Goal: Transaction & Acquisition: Book appointment/travel/reservation

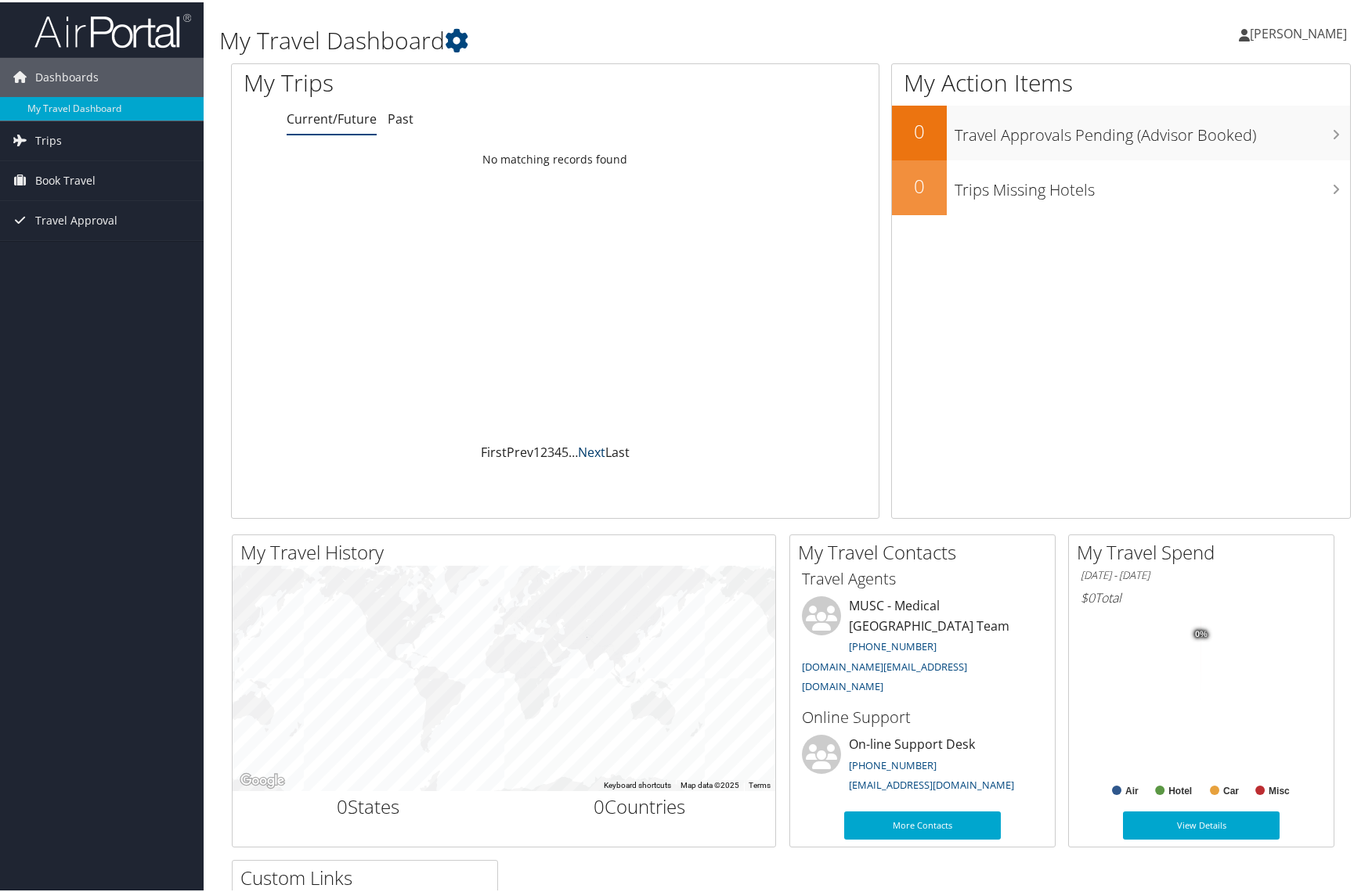
click at [580, 445] on link "Next" at bounding box center [591, 450] width 27 height 18
click at [327, 116] on link "Current/Future" at bounding box center [331, 117] width 90 height 18
click at [45, 139] on span "Trips" at bounding box center [49, 139] width 27 height 39
click at [85, 173] on link "Current/Future Trips" at bounding box center [102, 170] width 203 height 24
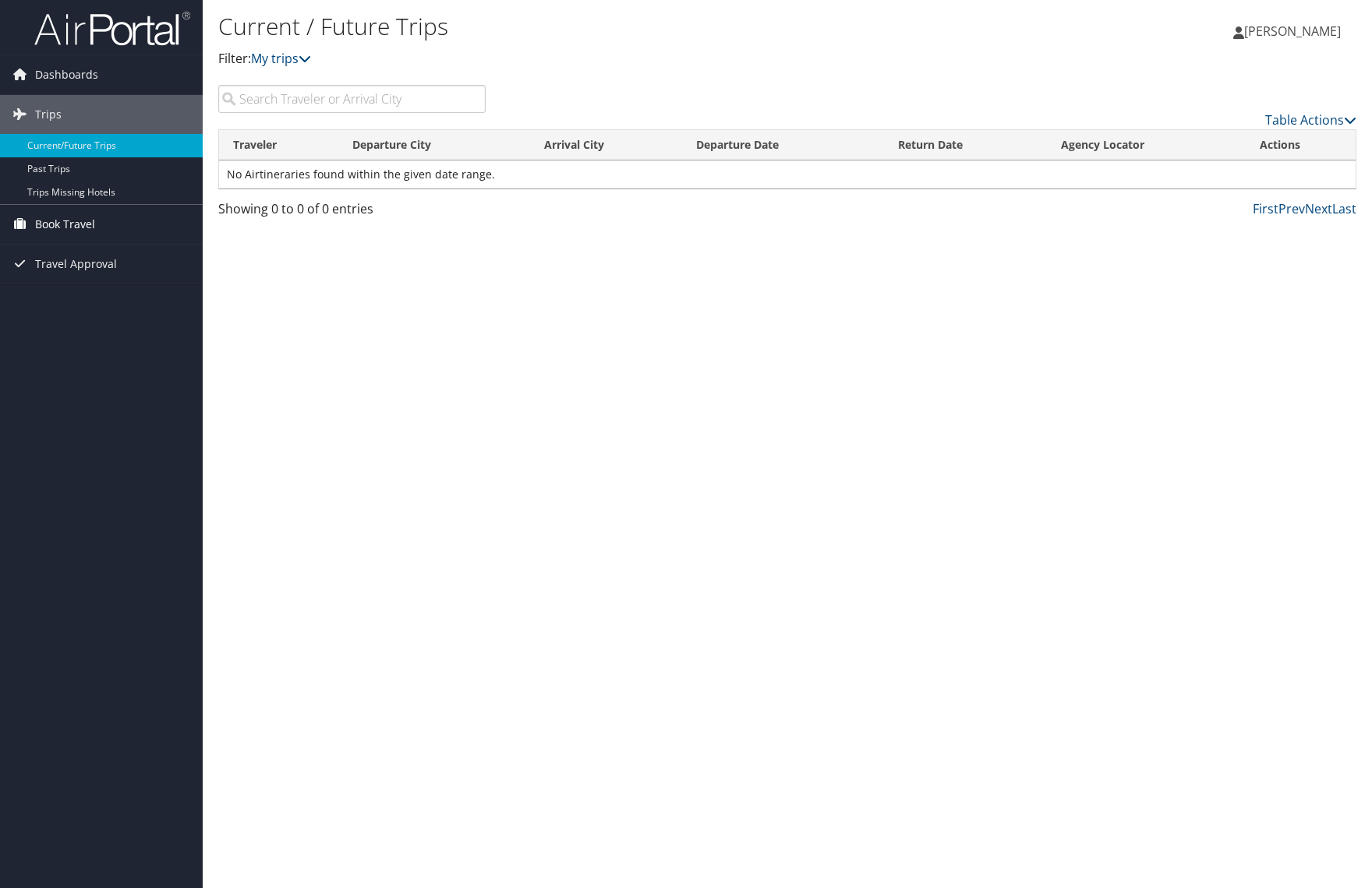
click at [77, 229] on span "Book Travel" at bounding box center [65, 224] width 60 height 39
click at [102, 256] on link "Agent Booking Request" at bounding box center [101, 255] width 202 height 24
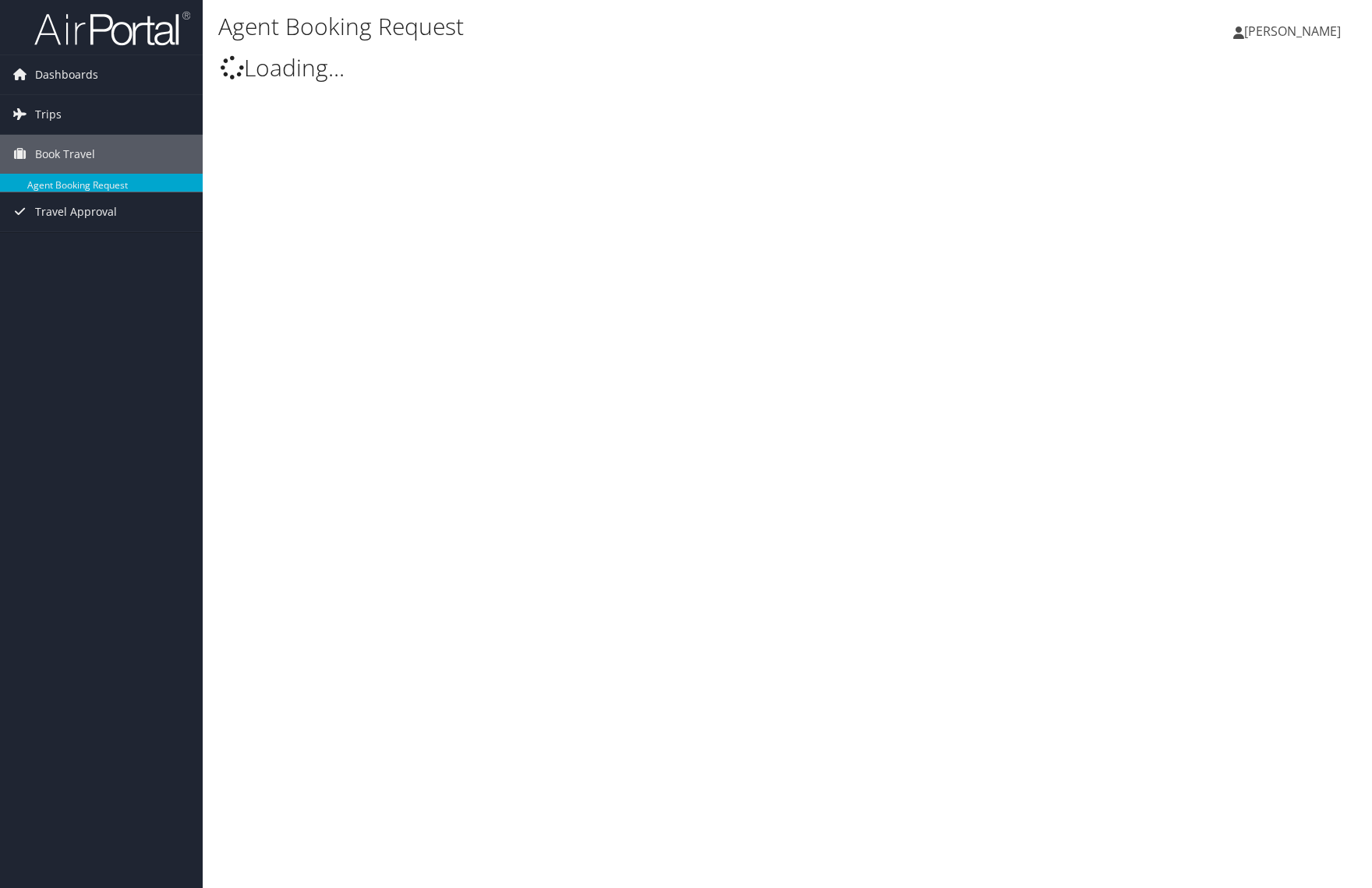
type input "[PERSON_NAME]"
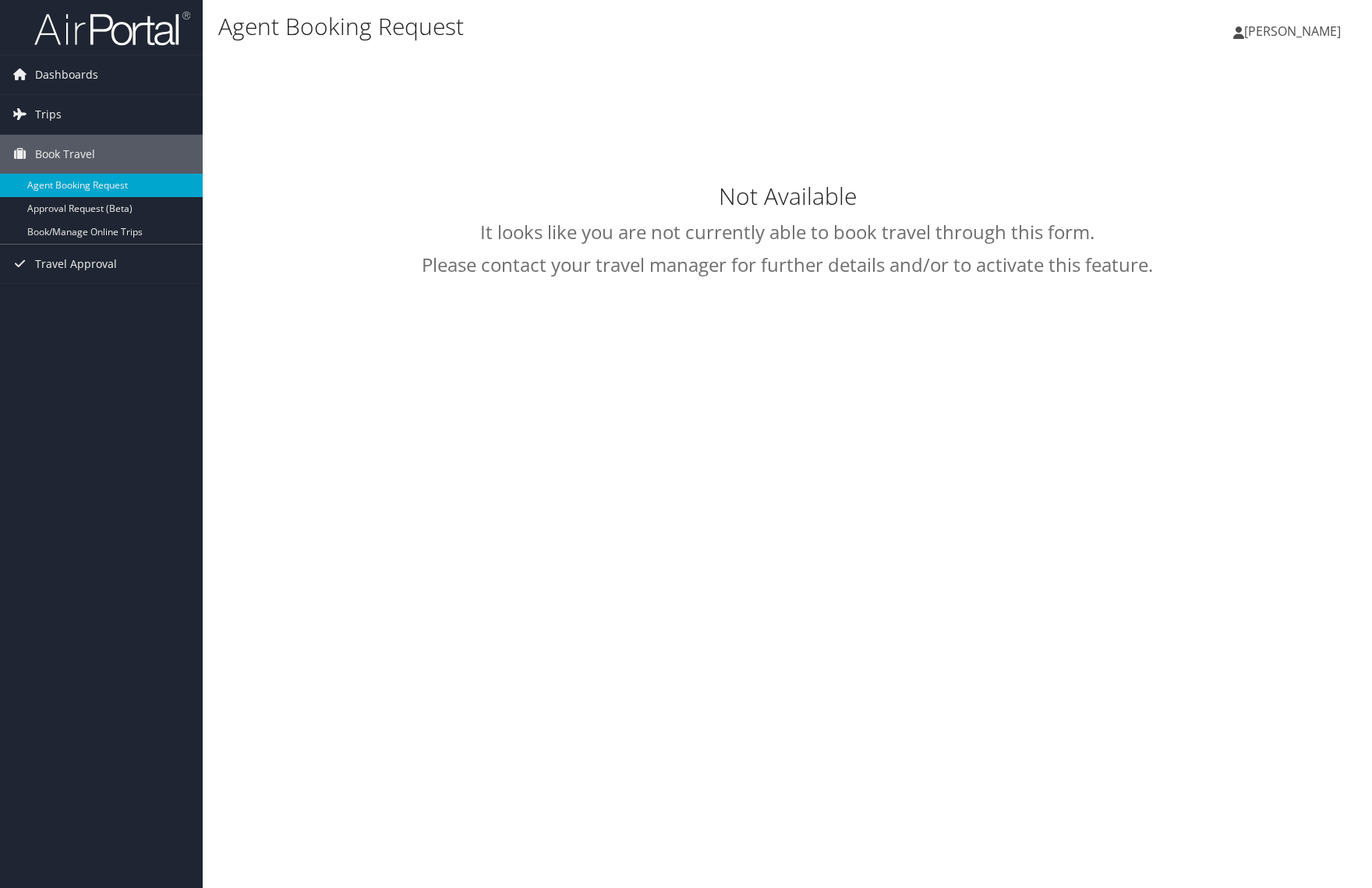
select select "university.travel@cbtravel.com"
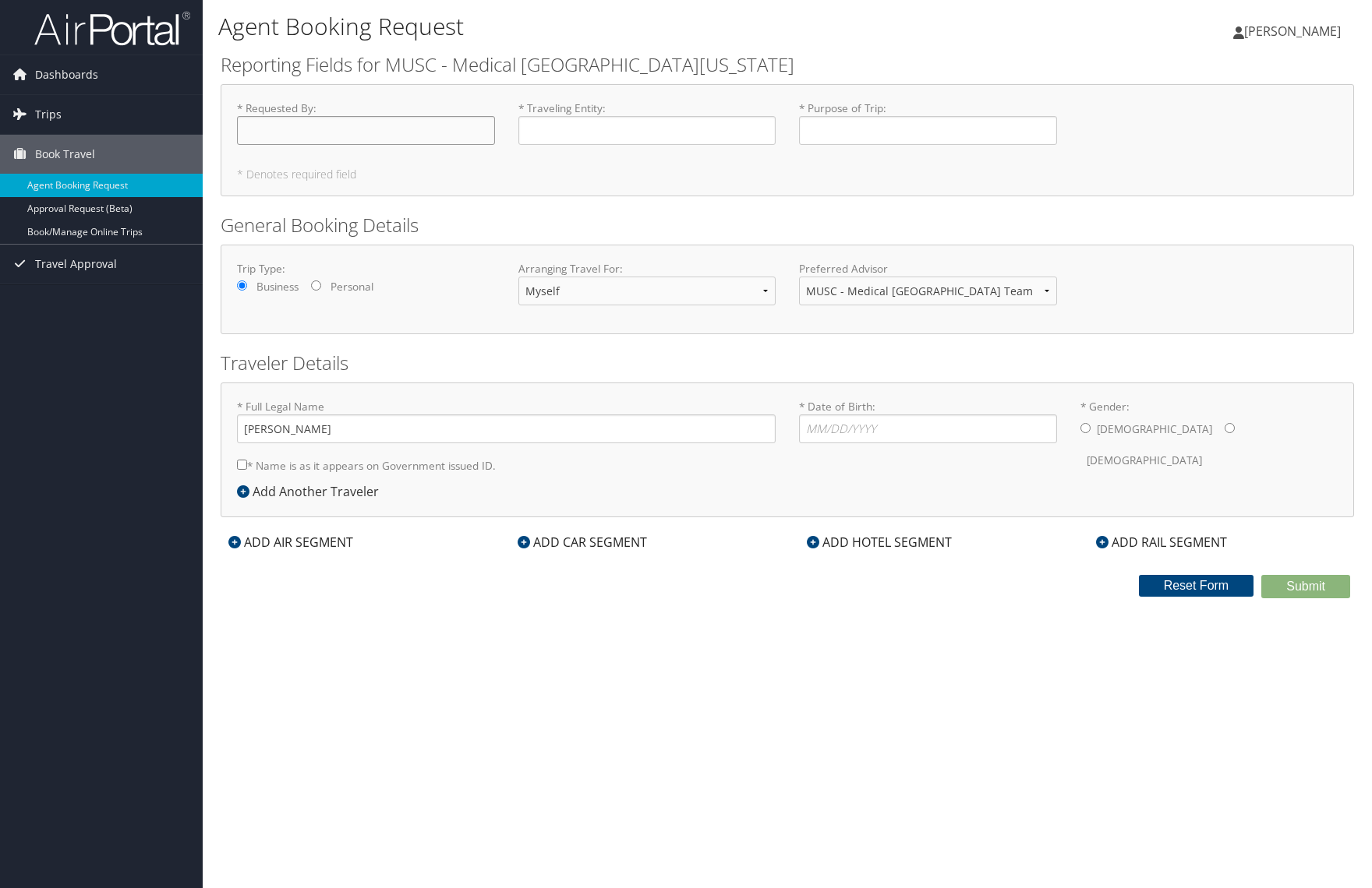
click at [353, 135] on input "* Requested By : Required" at bounding box center [365, 130] width 258 height 29
type input "[PERSON_NAME]"
click at [610, 134] on input "* Traveling Entity : Required" at bounding box center [646, 130] width 258 height 29
type input "[PERSON_NAME]"
click at [865, 132] on input "* Purpose of Trip : Required" at bounding box center [928, 130] width 258 height 29
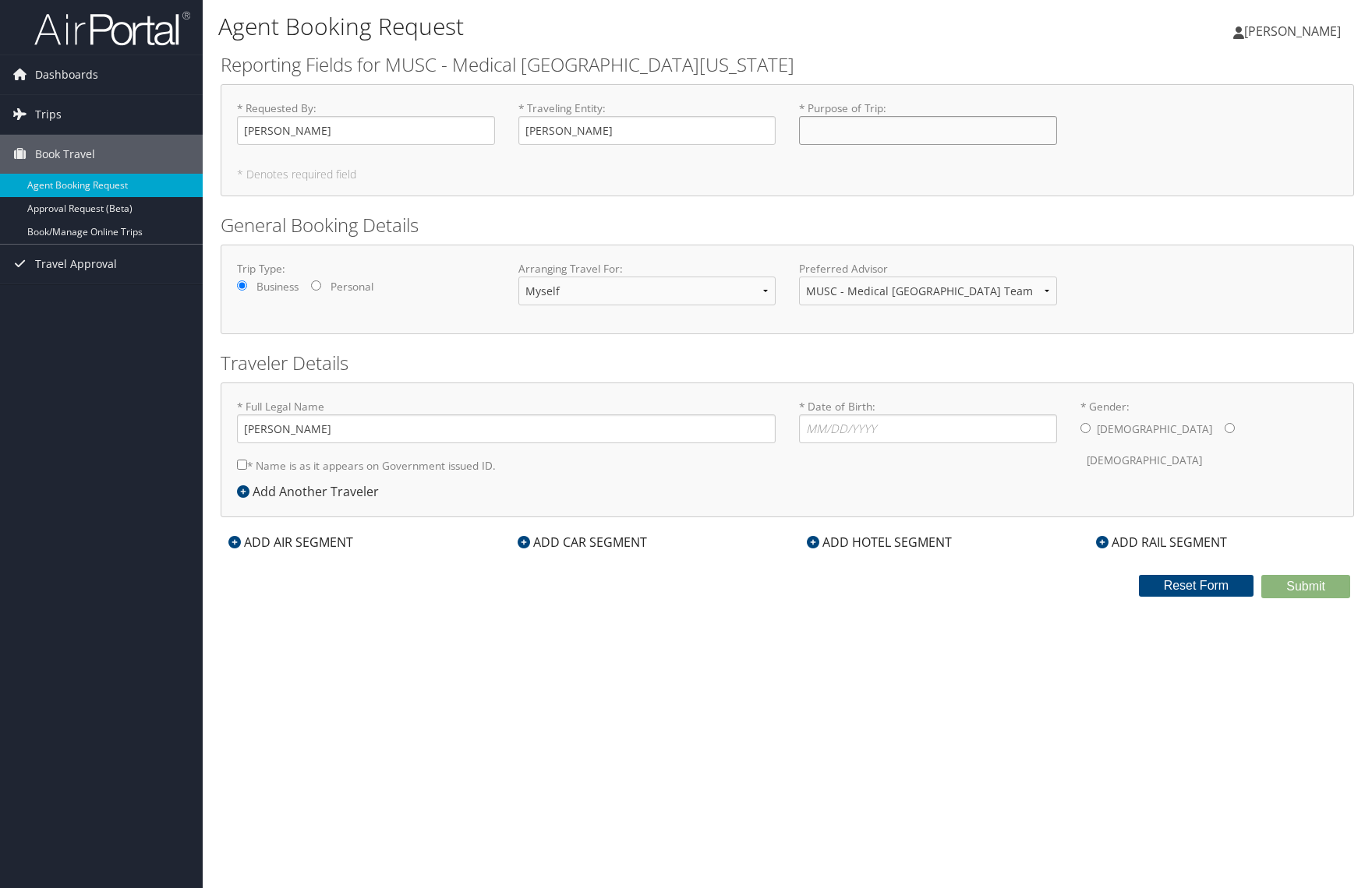
type input "Business"
click at [928, 429] on input "* Date of Birth: Invalid Date" at bounding box center [928, 429] width 258 height 29
type input "08/20/1988"
click at [1081, 432] on input "* Gender: Male Female" at bounding box center [1086, 428] width 11 height 11
radio input "true"
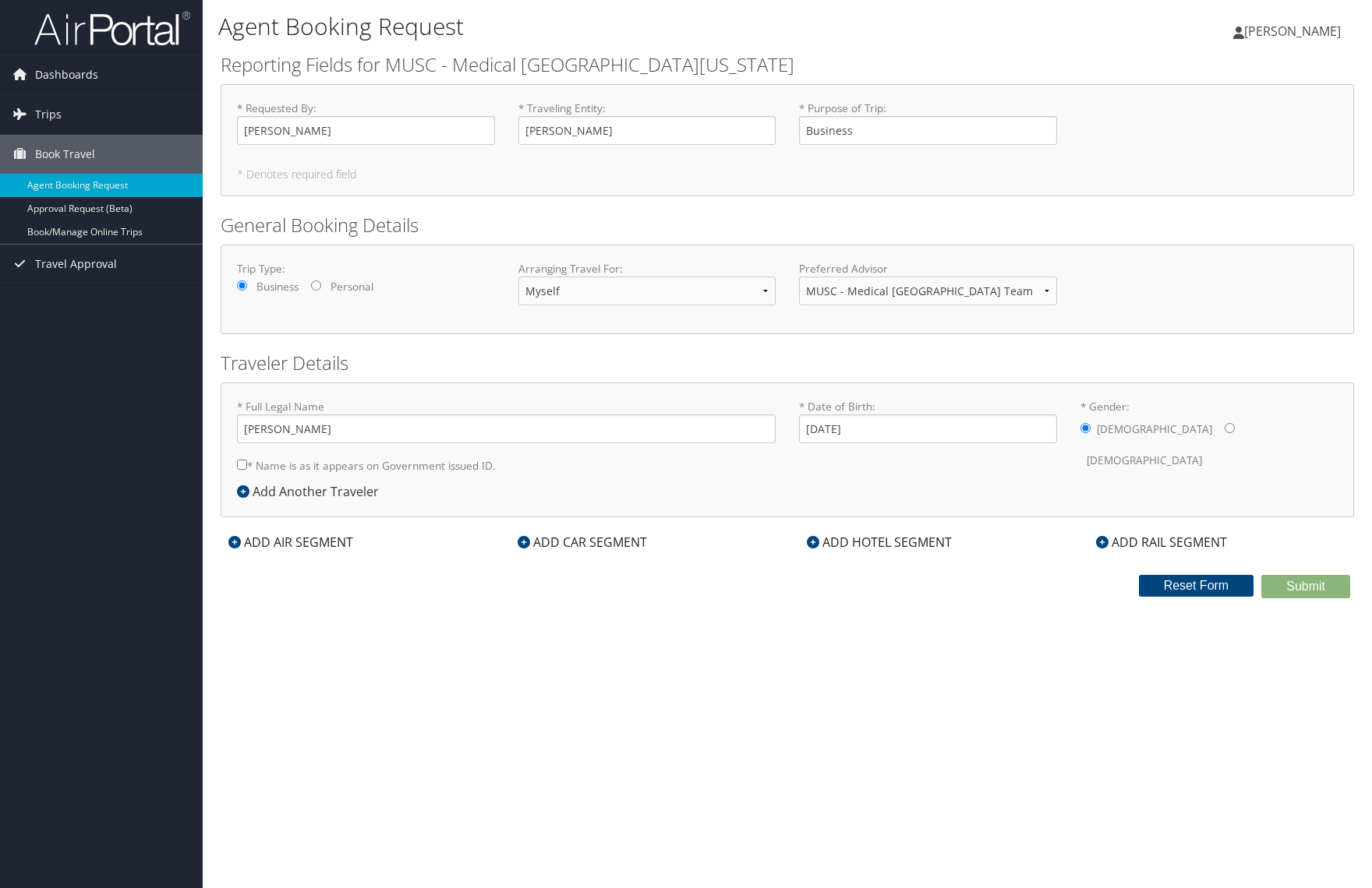
click at [836, 626] on div "Agent Booking Request Hailong Zhang Hailong Zhang My Settings Travel Agency Con…" at bounding box center [787, 444] width 1170 height 888
click at [99, 211] on link "Approval Request (Beta)" at bounding box center [101, 208] width 202 height 24
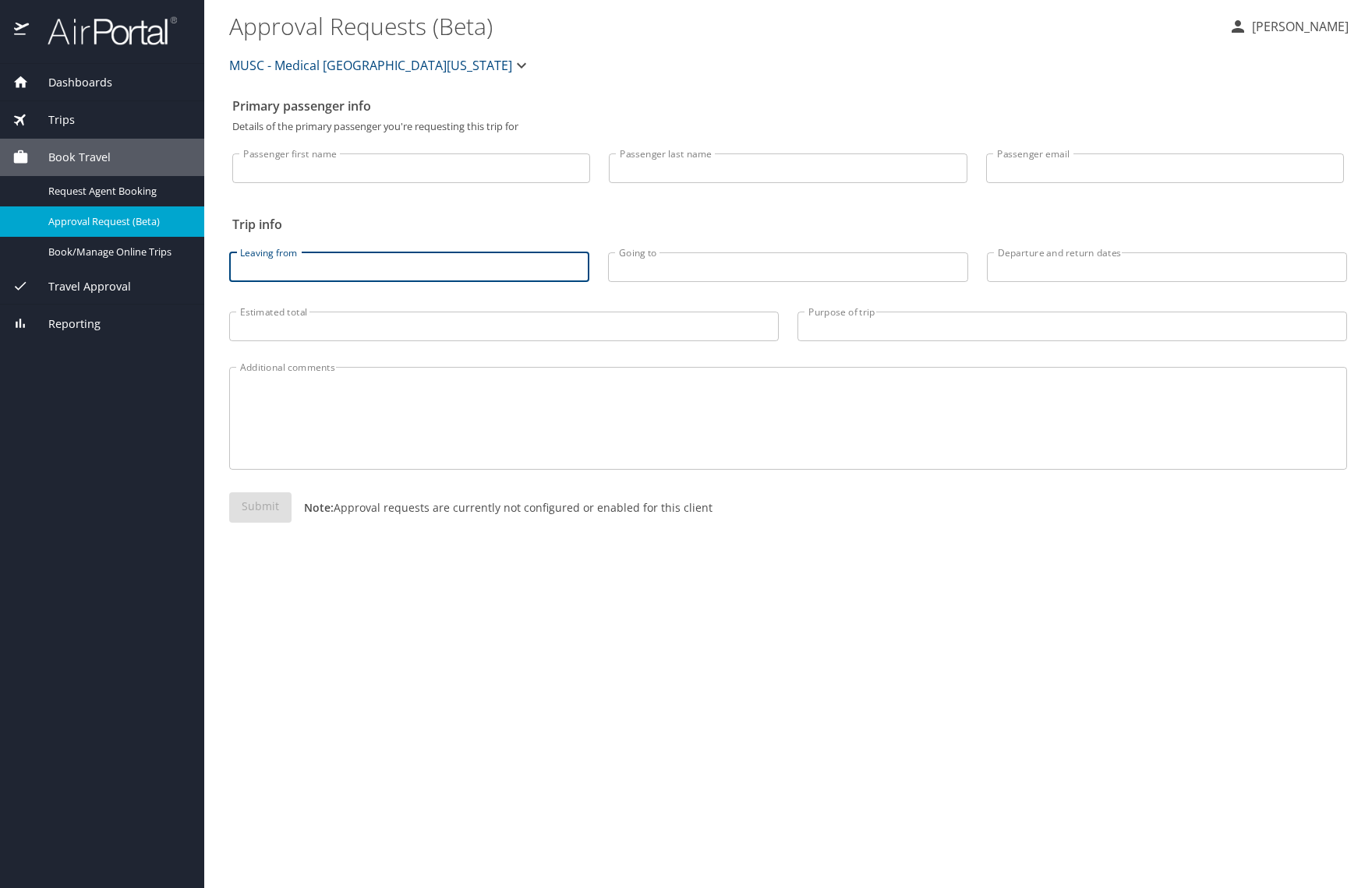
click at [385, 259] on input "Leaving from" at bounding box center [410, 267] width 361 height 30
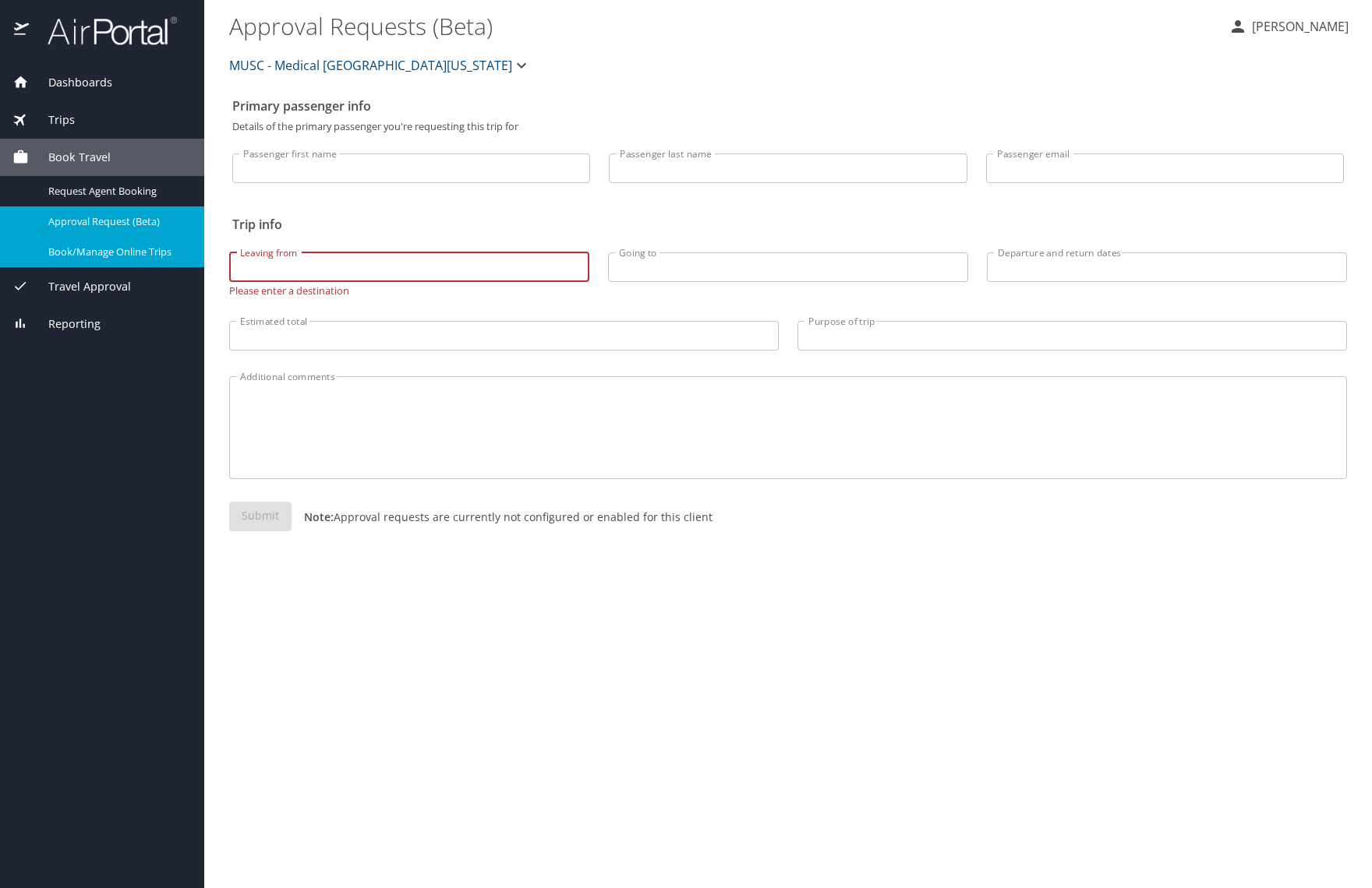
click at [103, 245] on span "Book/Manage Online Trips" at bounding box center [117, 251] width 137 height 15
